Goal: Transaction & Acquisition: Purchase product/service

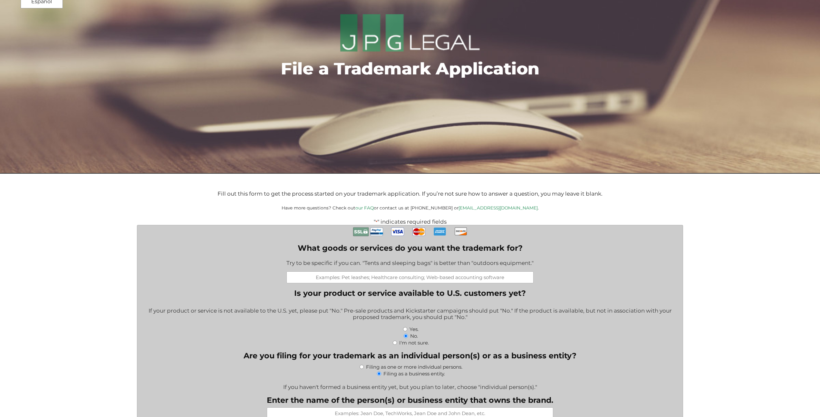
scroll to position [63, 0]
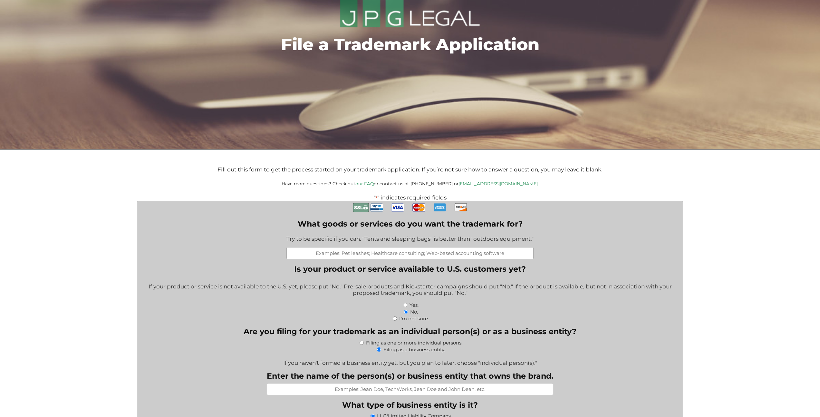
click at [406, 305] on input "Yes." at bounding box center [405, 305] width 4 height 4
radio input "true"
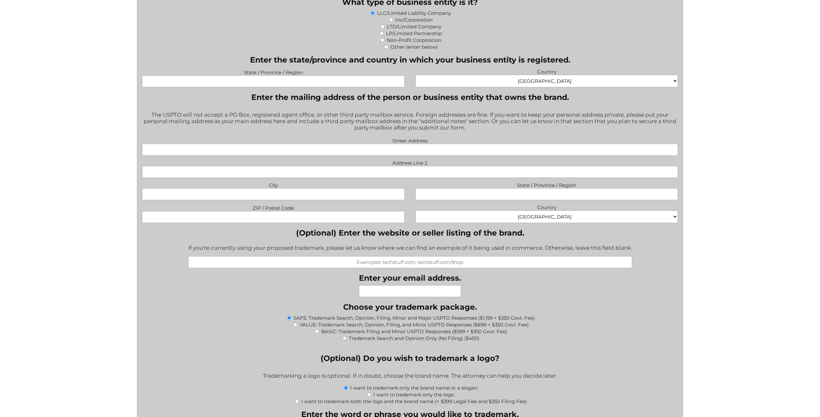
scroll to position [548, 0]
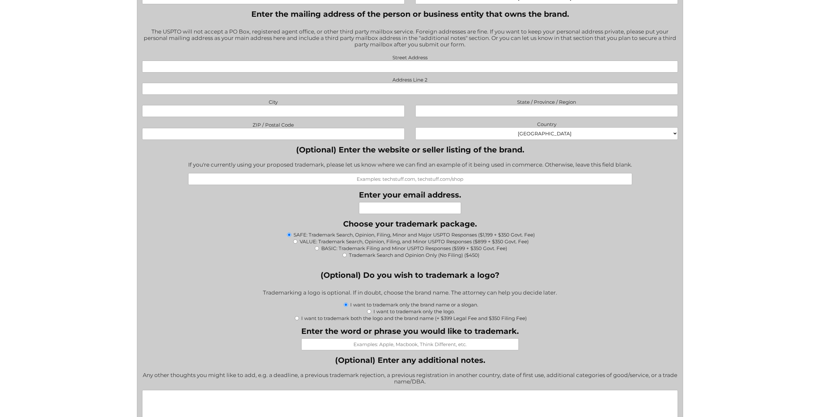
click at [434, 233] on label "SAFE: Trademark Search, Opinion, Filing, Minor and Major USPTO Responses ($1,19…" at bounding box center [414, 235] width 241 height 6
click at [291, 233] on input "SAFE: Trademark Search, Opinion, Filing, Minor and Major USPTO Responses ($1,19…" at bounding box center [289, 235] width 4 height 4
click at [439, 236] on label "SAFE: Trademark Search, Opinion, Filing, Minor and Major USPTO Responses ($1,19…" at bounding box center [414, 235] width 241 height 6
click at [291, 236] on input "SAFE: Trademark Search, Opinion, Filing, Minor and Major USPTO Responses ($1,19…" at bounding box center [289, 235] width 4 height 4
click at [439, 236] on label "SAFE: Trademark Search, Opinion, Filing, Minor and Major USPTO Responses ($1,19…" at bounding box center [414, 235] width 241 height 6
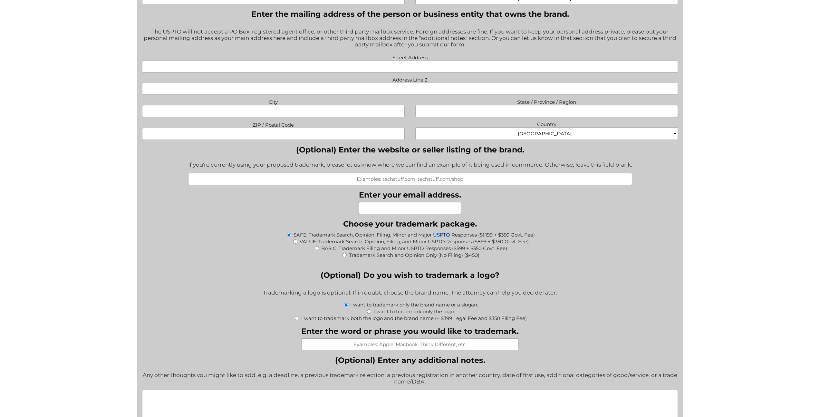
click at [291, 236] on input "SAFE: Trademark Search, Opinion, Filing, Minor and Major USPTO Responses ($1,19…" at bounding box center [289, 235] width 4 height 4
click at [439, 236] on label "SAFE: Trademark Search, Opinion, Filing, Minor and Major USPTO Responses ($1,19…" at bounding box center [414, 235] width 241 height 6
click at [291, 236] on input "SAFE: Trademark Search, Opinion, Filing, Minor and Major USPTO Responses ($1,19…" at bounding box center [289, 235] width 4 height 4
click at [446, 235] on label "SAFE: Trademark Search, Opinion, Filing, Minor and Major USPTO Responses ($1,19…" at bounding box center [414, 235] width 241 height 6
click at [291, 235] on input "SAFE: Trademark Search, Opinion, Filing, Minor and Major USPTO Responses ($1,19…" at bounding box center [289, 235] width 4 height 4
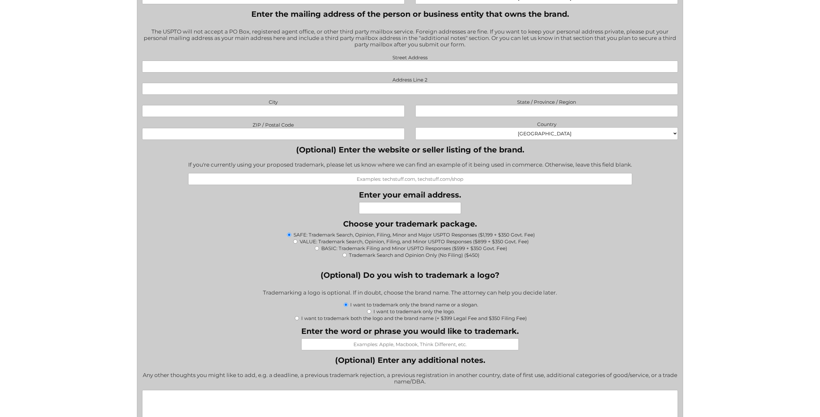
click at [603, 220] on fieldset "Choose your trademark package. * SAFE: Trademark Search, Opinion, Filing, Minor…" at bounding box center [410, 242] width 536 height 46
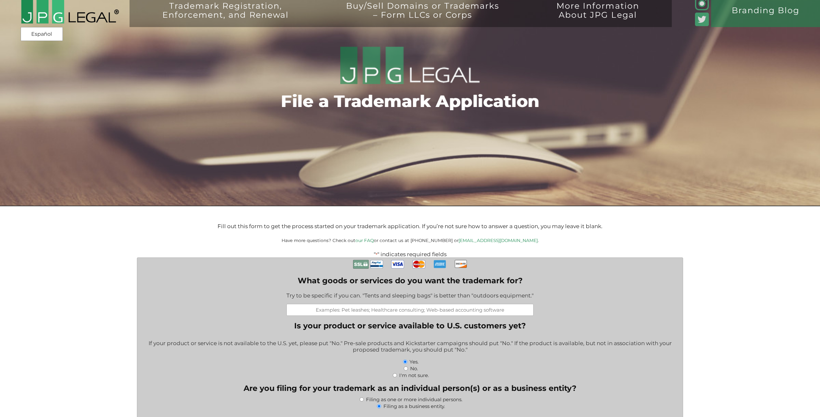
scroll to position [0, 0]
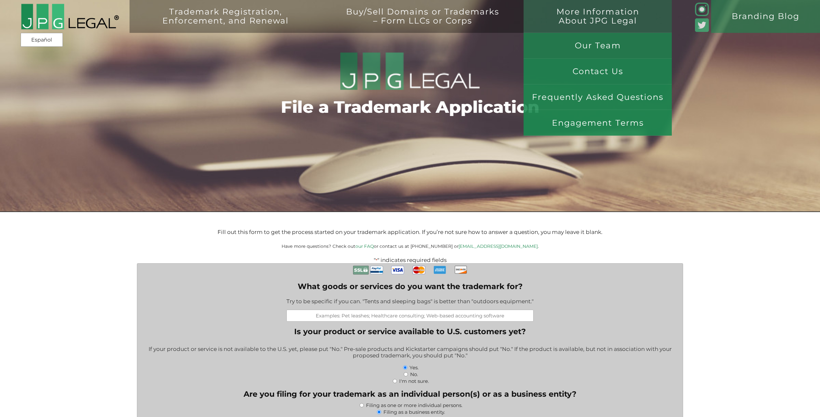
click at [594, 13] on link "More Information About JPG Legal" at bounding box center [598, 23] width 132 height 33
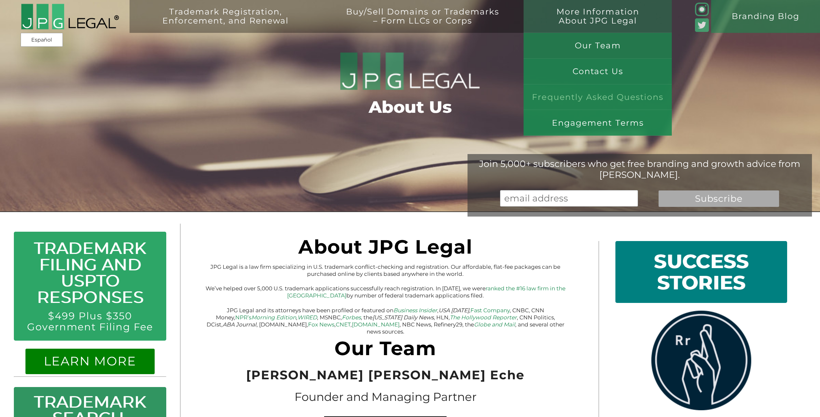
click at [596, 99] on link "Frequently Asked Questions" at bounding box center [598, 97] width 148 height 26
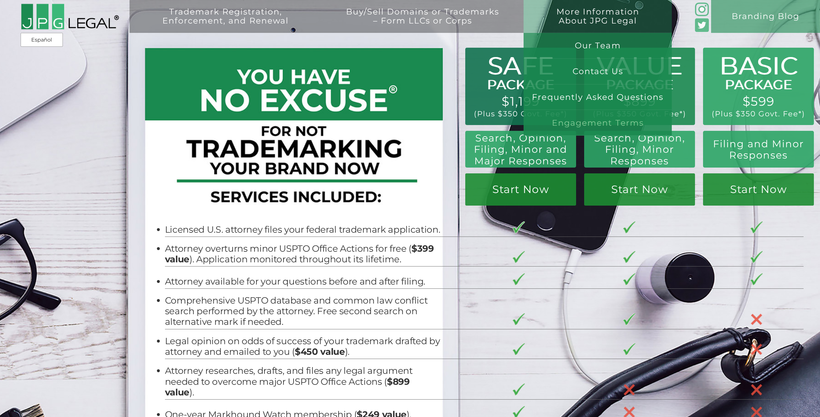
click at [614, 122] on link "Engagement Terms" at bounding box center [598, 123] width 148 height 26
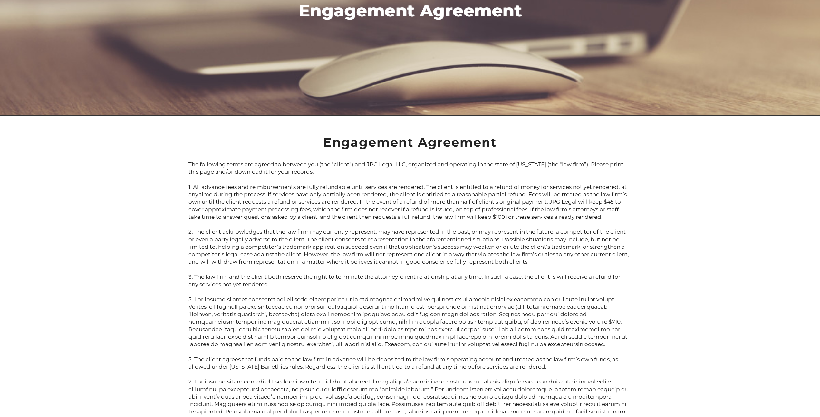
scroll to position [37, 0]
